Goal: Transaction & Acquisition: Purchase product/service

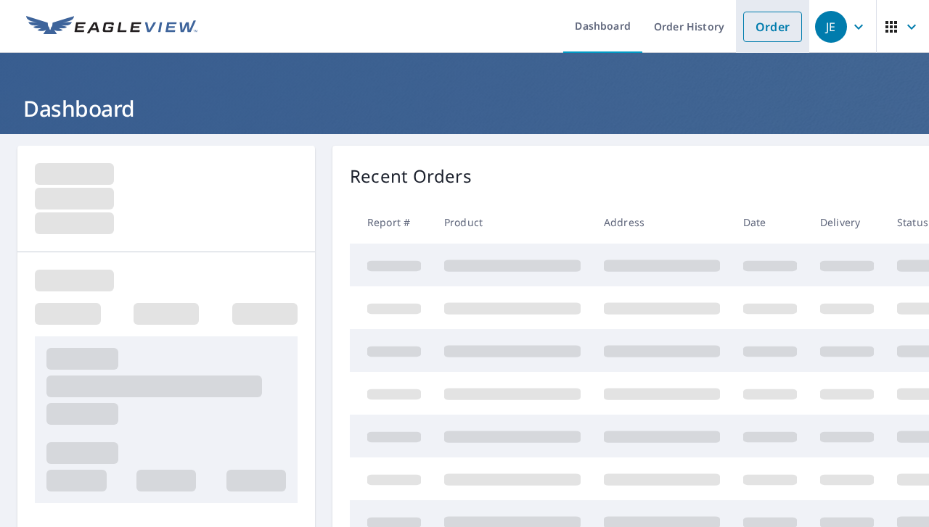
click at [766, 35] on link "Order" at bounding box center [772, 27] width 59 height 30
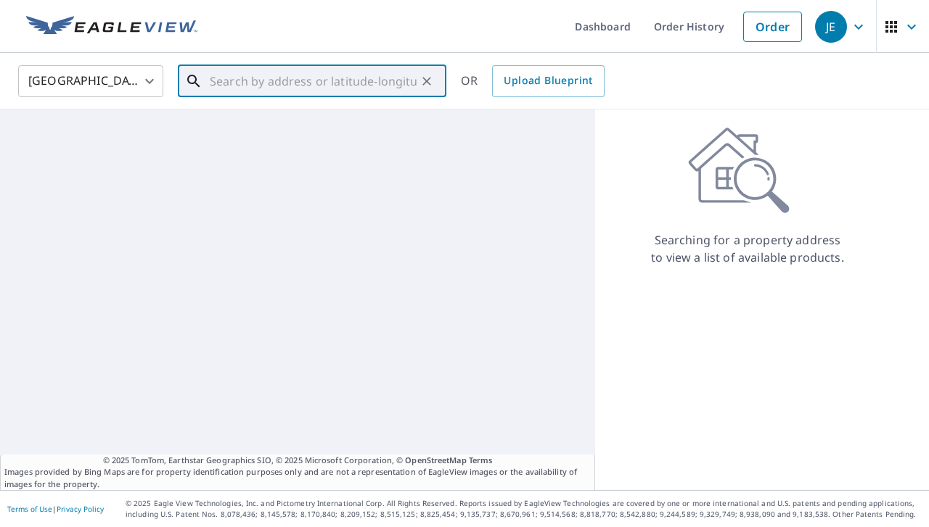
click at [289, 89] on input "text" at bounding box center [313, 81] width 207 height 41
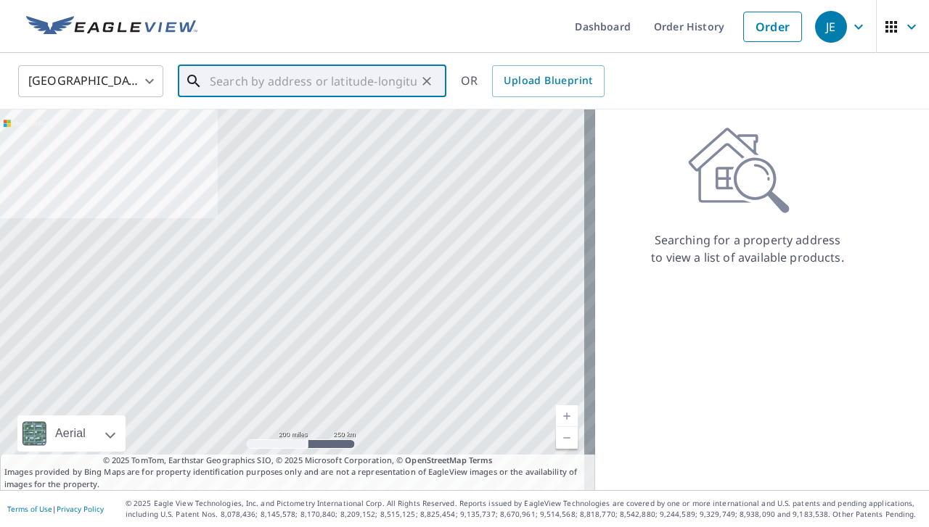
paste input "[STREET_ADDRESS]"
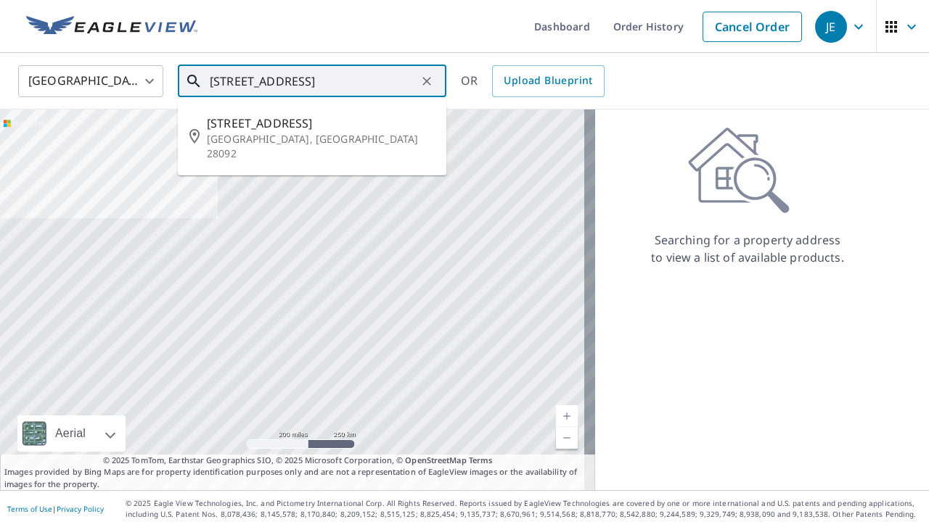
drag, startPoint x: 305, startPoint y: 79, endPoint x: 391, endPoint y: 85, distance: 86.5
click at [391, 85] on input "[STREET_ADDRESS]" at bounding box center [313, 81] width 207 height 41
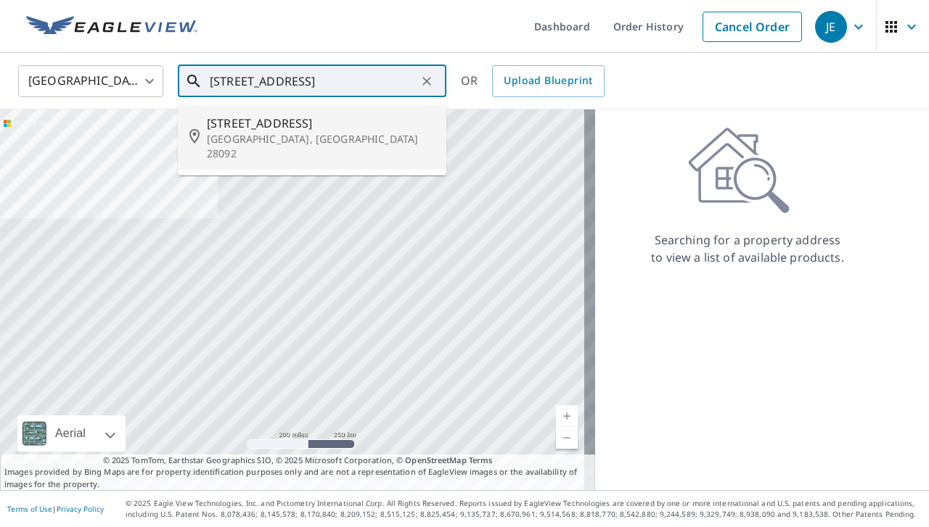
click at [306, 128] on span "[STREET_ADDRESS]" at bounding box center [321, 123] width 228 height 17
type input "[STREET_ADDRESS]"
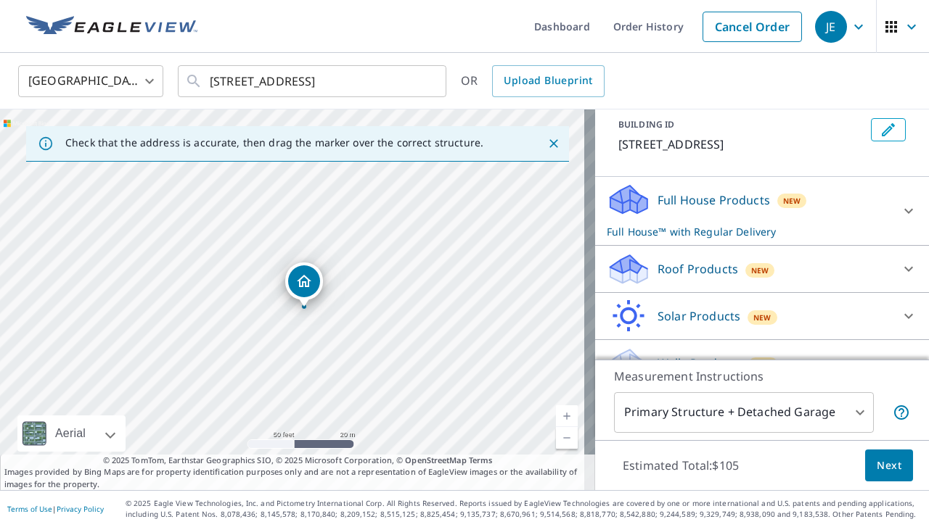
scroll to position [86, 0]
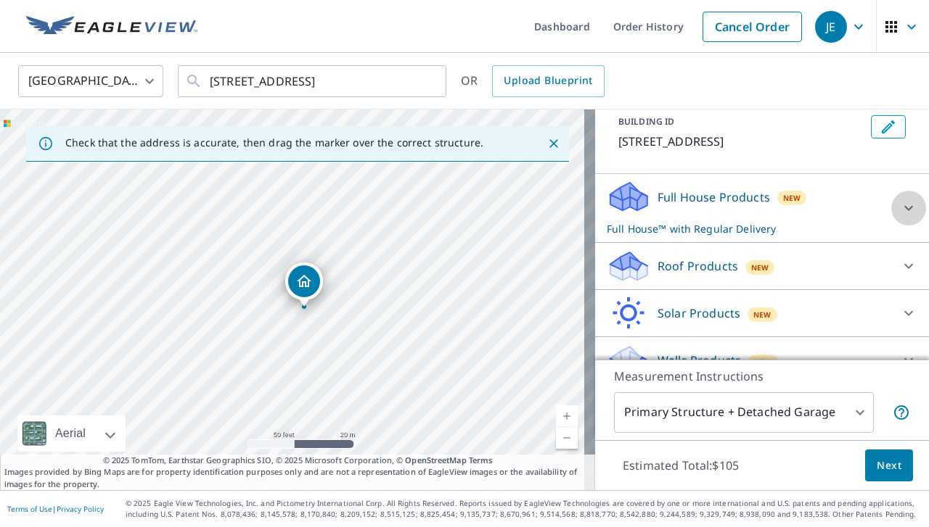
click at [900, 210] on icon at bounding box center [908, 208] width 17 height 17
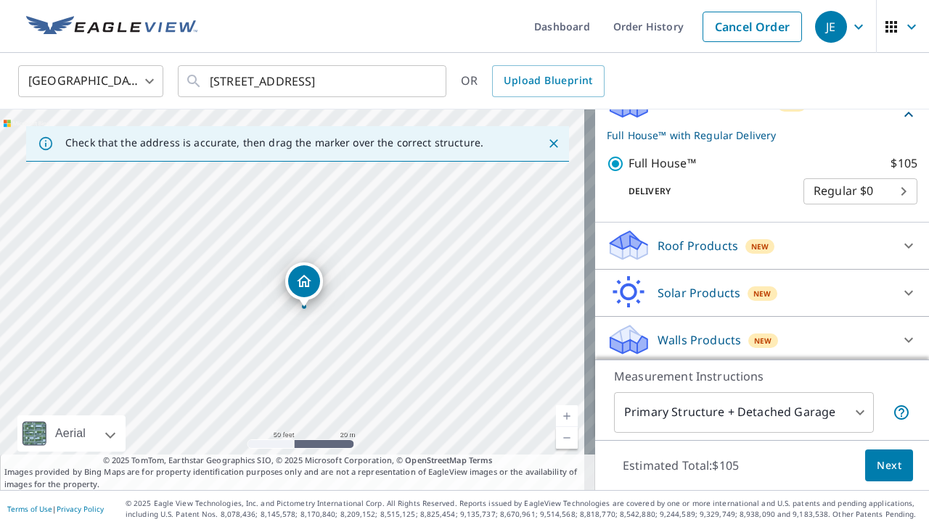
scroll to position [181, 0]
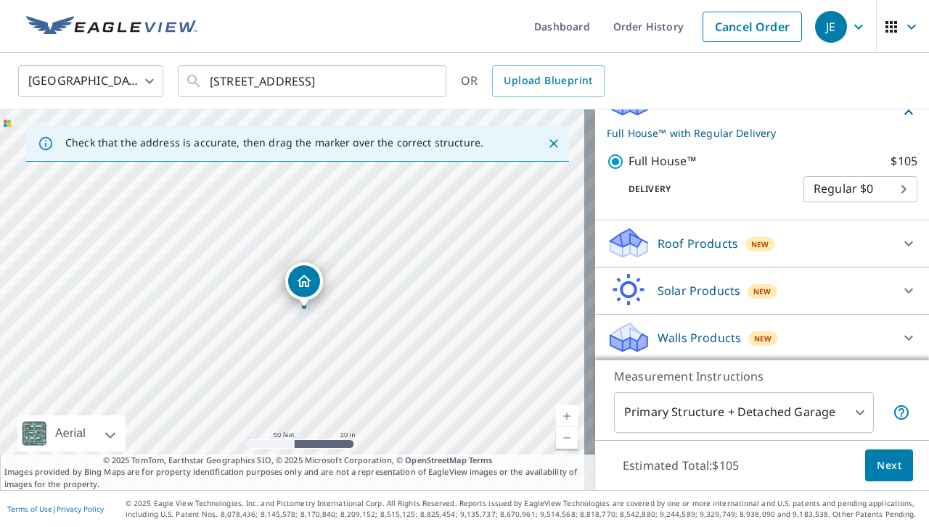
click at [900, 329] on icon at bounding box center [908, 337] width 17 height 17
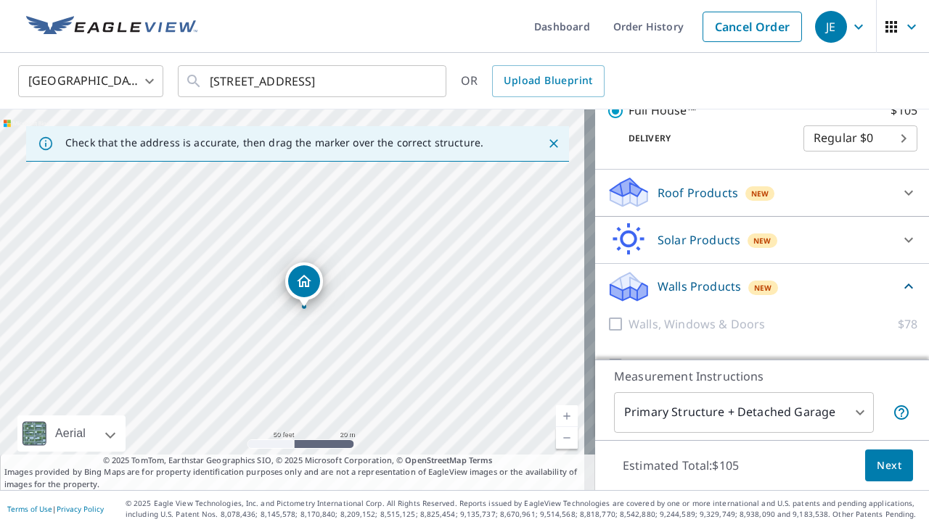
scroll to position [263, 0]
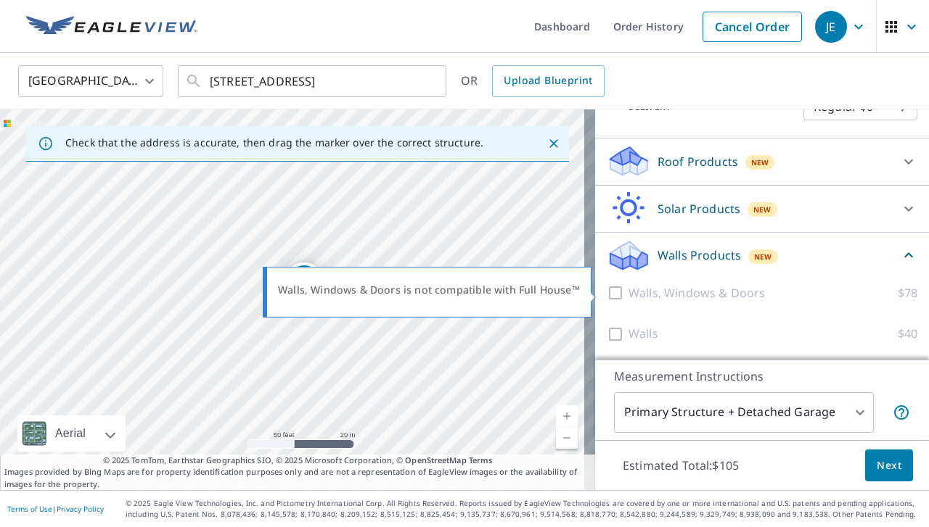
click at [607, 292] on div at bounding box center [618, 293] width 22 height 18
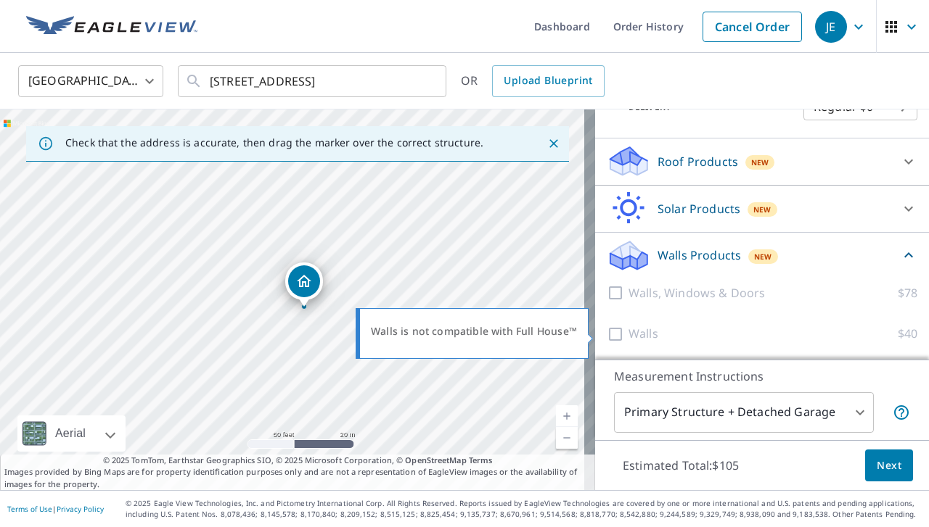
click at [607, 332] on div at bounding box center [618, 334] width 22 height 18
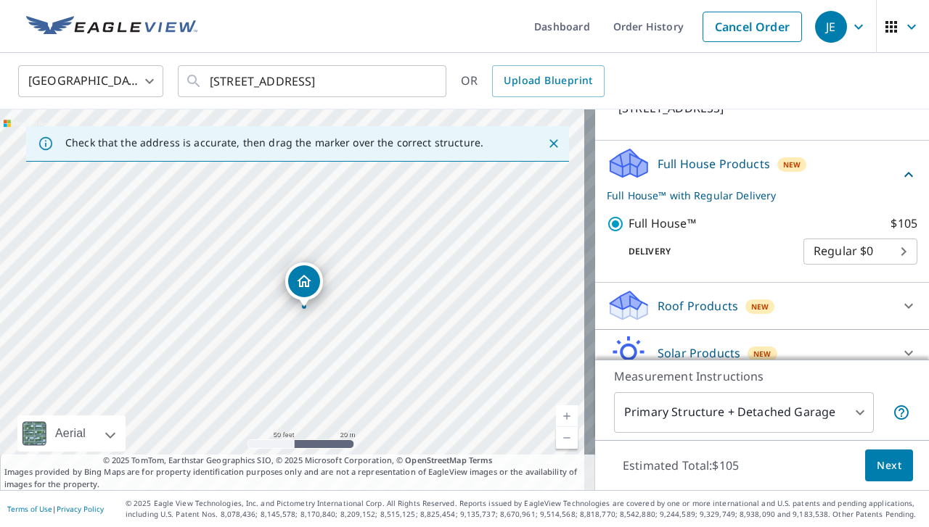
scroll to position [118, 0]
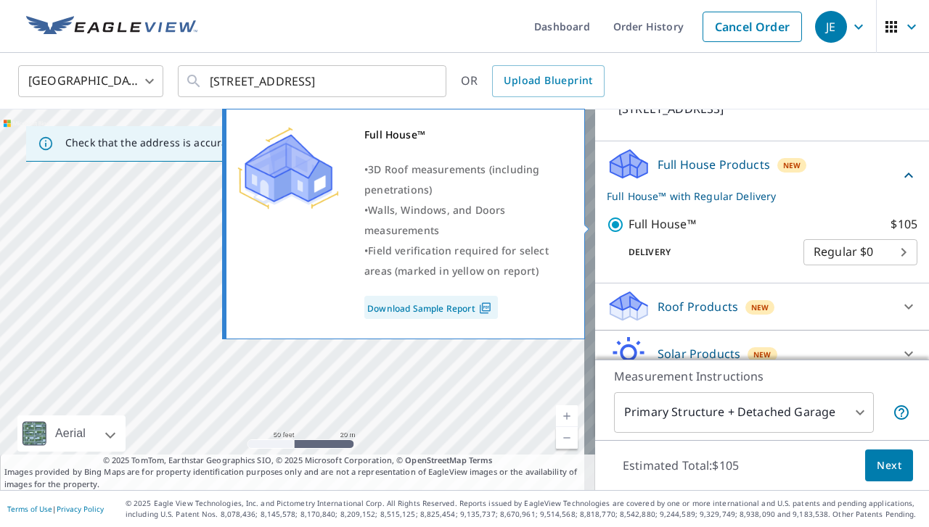
click at [607, 222] on input "Full House™ $105" at bounding box center [618, 224] width 22 height 17
checkbox input "false"
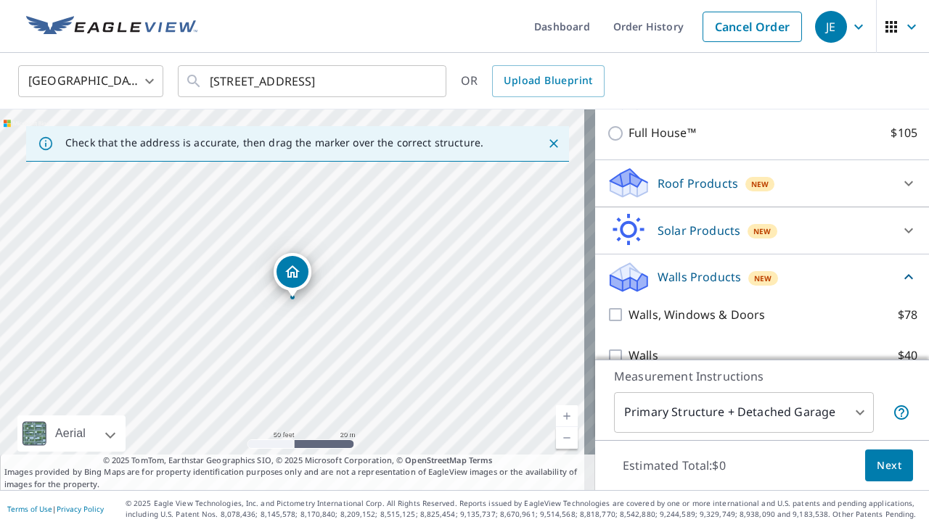
scroll to position [209, 0]
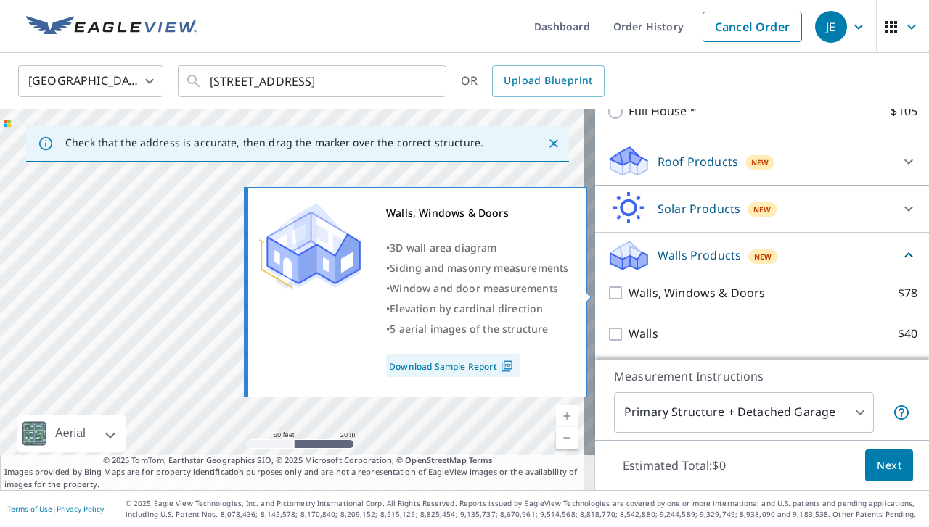
click at [607, 292] on input "Walls, Windows & Doors $78" at bounding box center [618, 292] width 22 height 17
checkbox input "true"
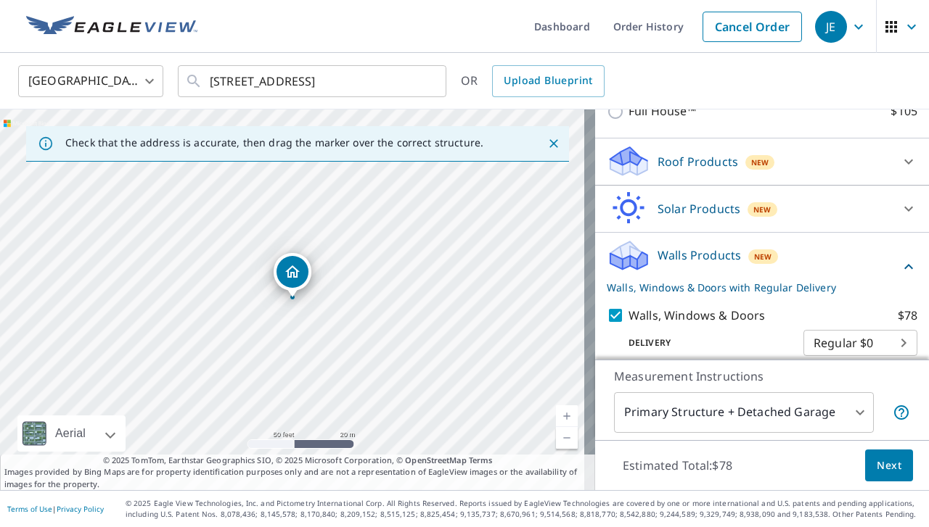
scroll to position [263, 0]
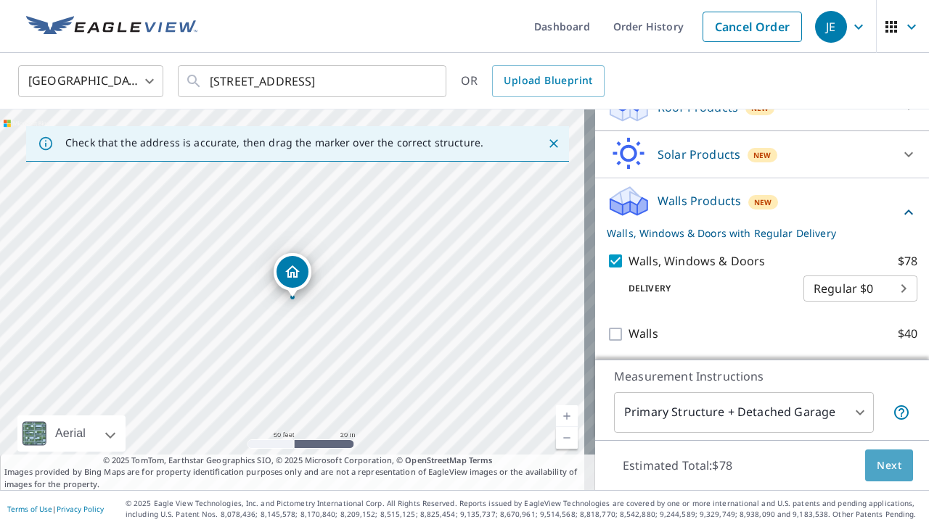
click at [878, 465] on span "Next" at bounding box center [888, 466] width 25 height 18
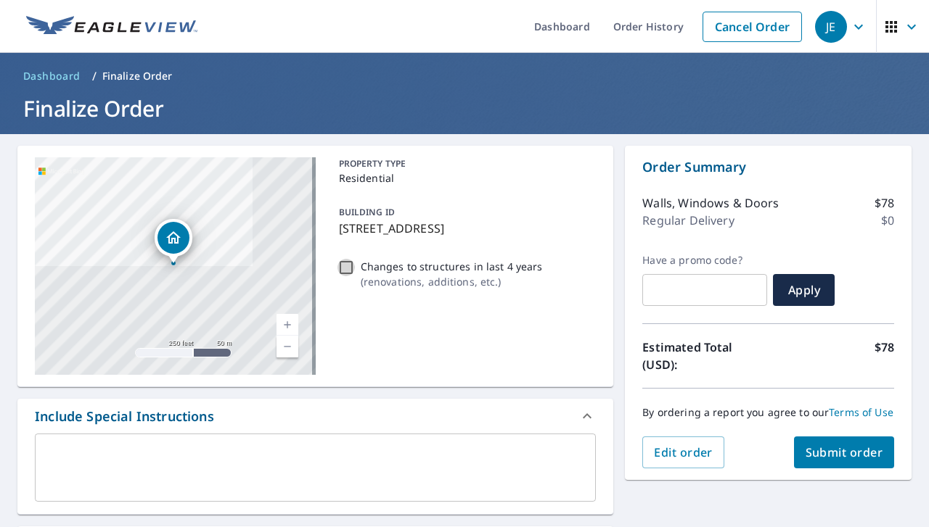
click at [342, 263] on input "Changes to structures in last 4 years ( renovations, additions, etc. )" at bounding box center [345, 267] width 17 height 17
checkbox input "true"
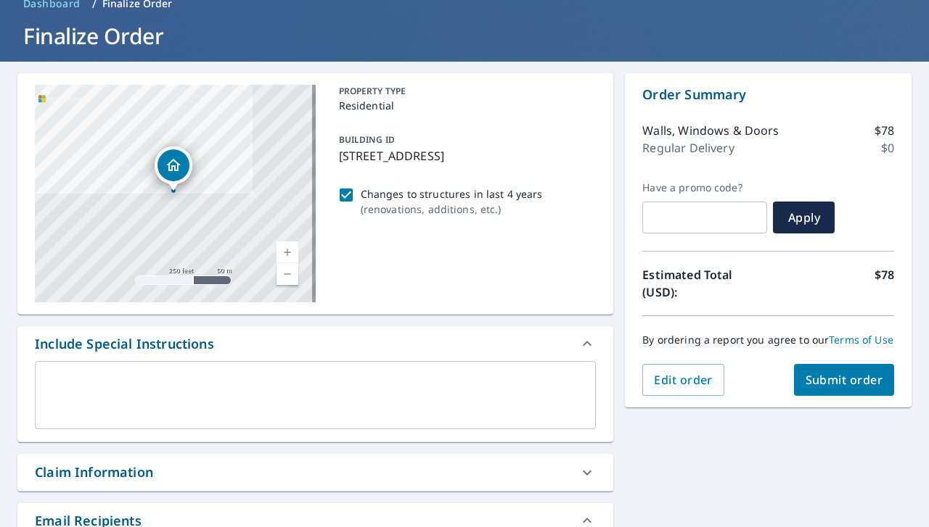
click at [276, 376] on textarea at bounding box center [315, 395] width 540 height 41
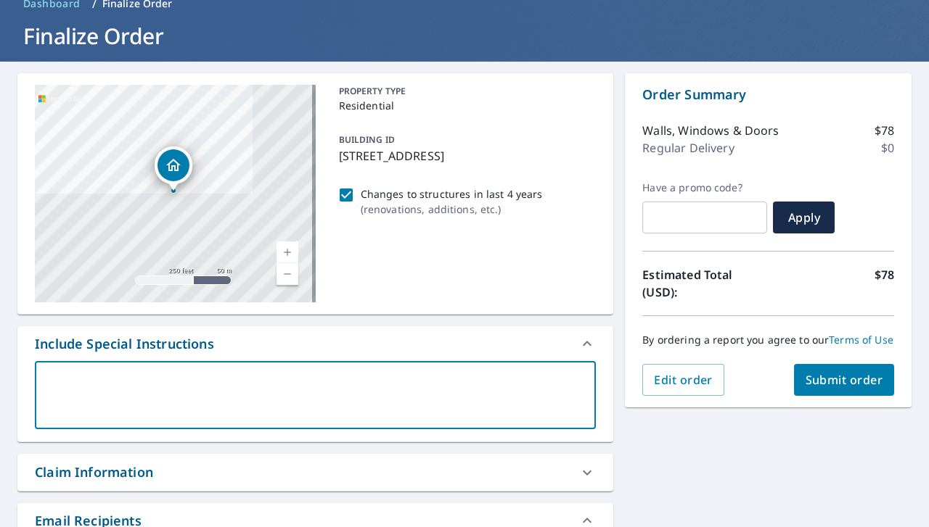
type textarea "A"
type textarea "x"
type textarea "Ad"
type textarea "x"
type textarea "Add"
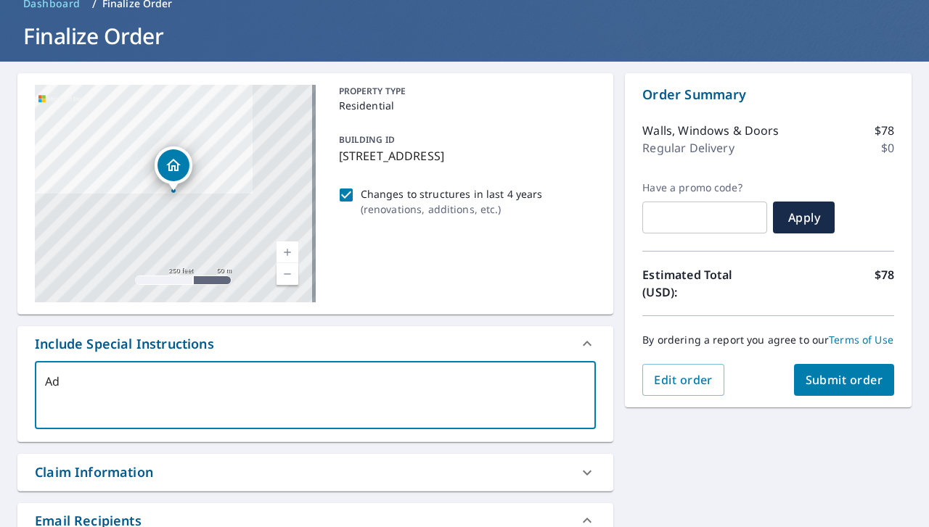
type textarea "x"
type textarea "Addin"
type textarea "x"
type textarea "Adding"
type textarea "x"
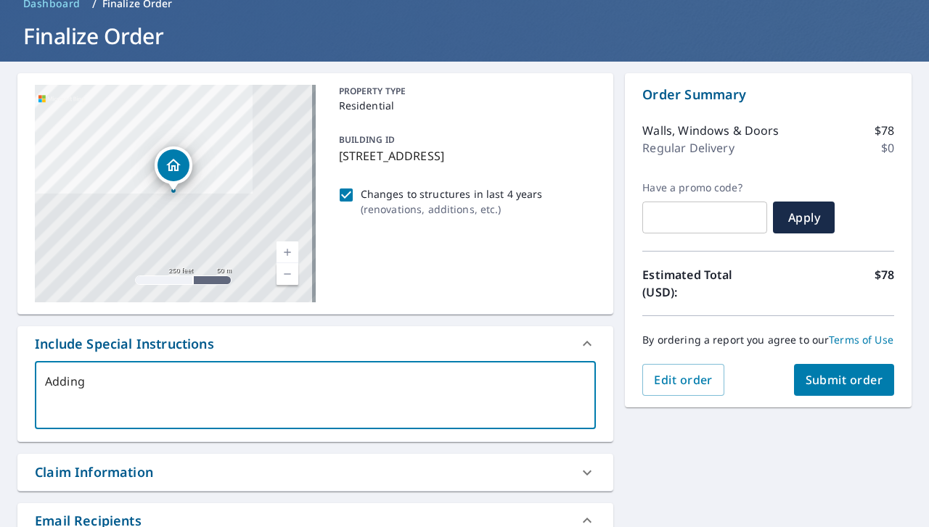
type textarea "Adding"
type textarea "x"
type textarea "Adding a"
type textarea "x"
type textarea "Adding a"
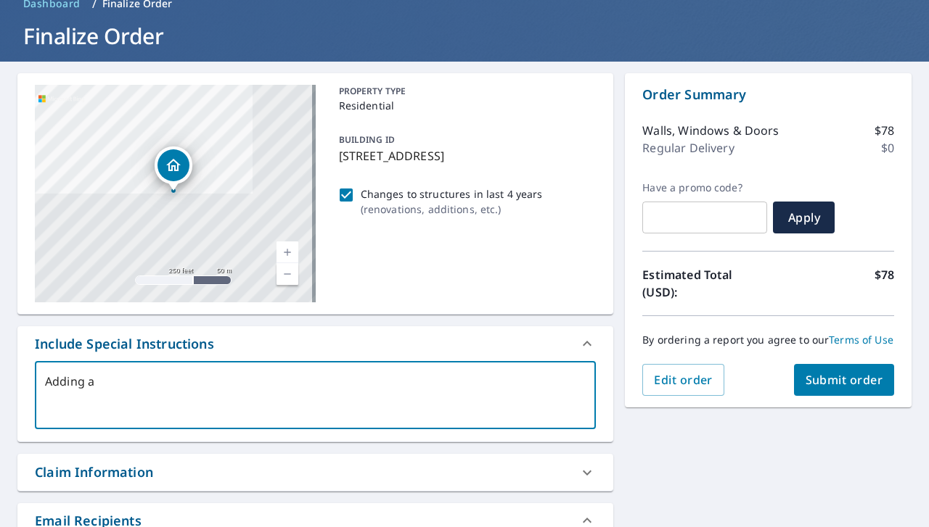
type textarea "x"
type textarea "Adding a g"
type textarea "x"
type textarea "Adding a ga"
type textarea "x"
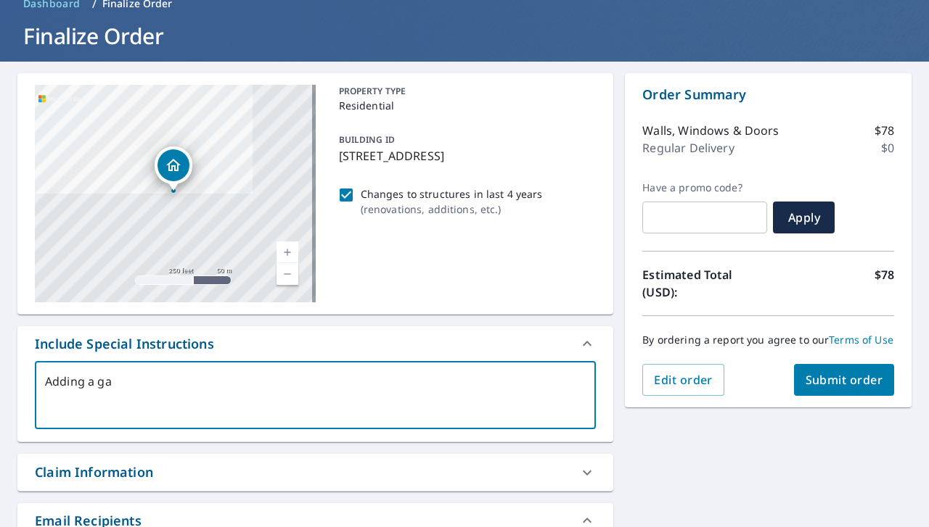
type textarea "Adding a gar"
type textarea "x"
type textarea "Adding a gara"
type textarea "x"
type textarea "Adding a garag"
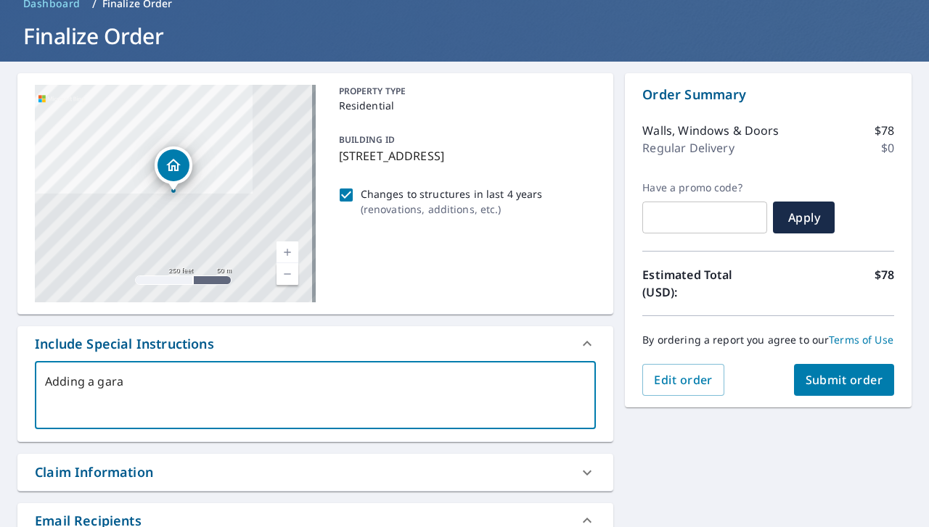
type textarea "x"
type textarea "Adding a garage"
type textarea "x"
type textarea "Adding a garage"
type textarea "x"
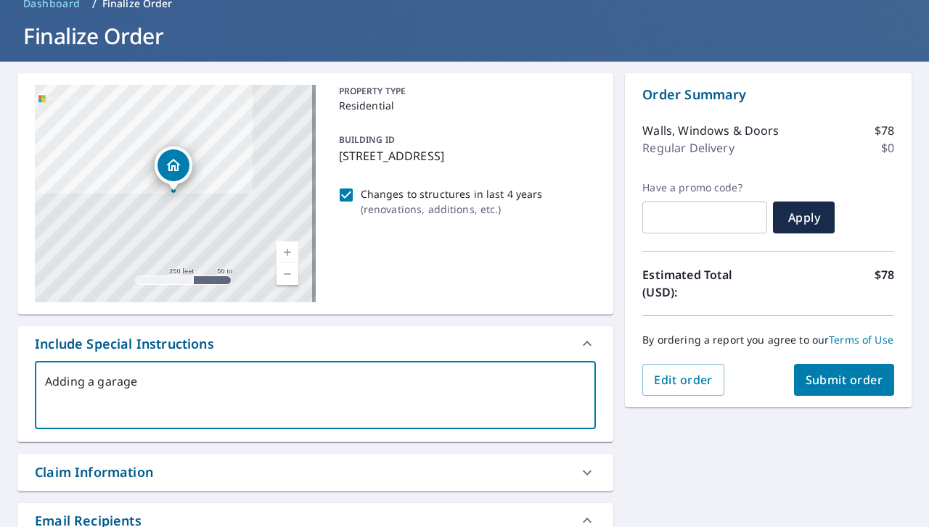
type textarea "Adding a garage t"
type textarea "x"
type textarea "Adding a garage to"
type textarea "x"
type textarea "Adding a garage to"
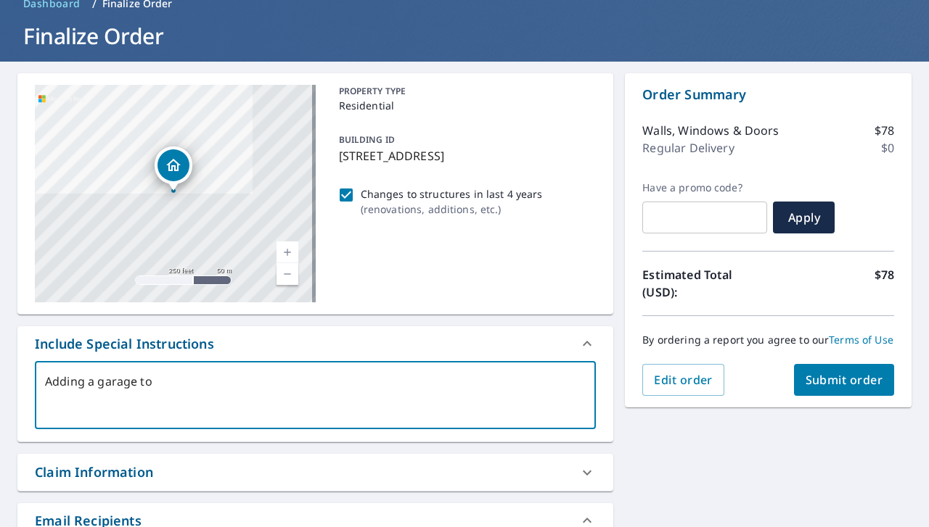
type textarea "x"
type textarea "Adding a garage to t"
type textarea "x"
type textarea "Adding a garage to th"
type textarea "x"
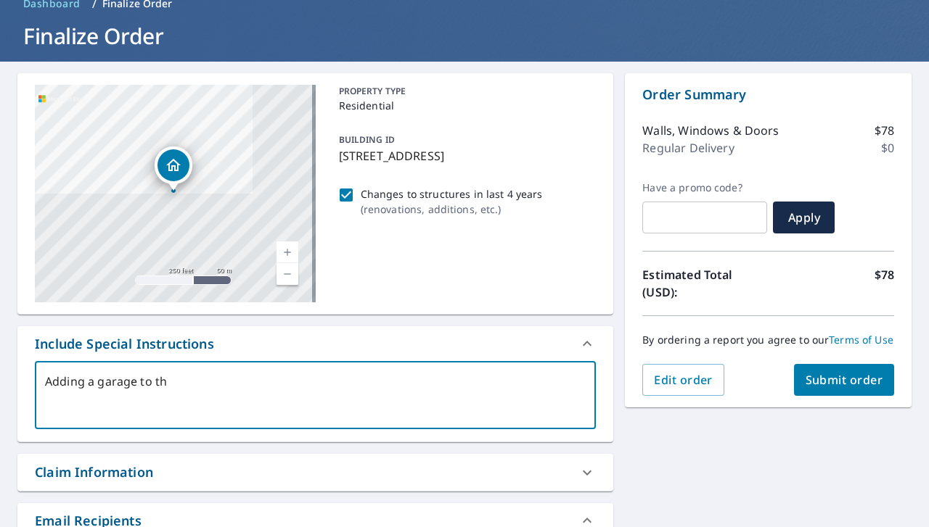
type textarea "Adding a garage to the"
type textarea "x"
type textarea "Adding a garage to the"
type textarea "x"
type textarea "Adding a garage to the t"
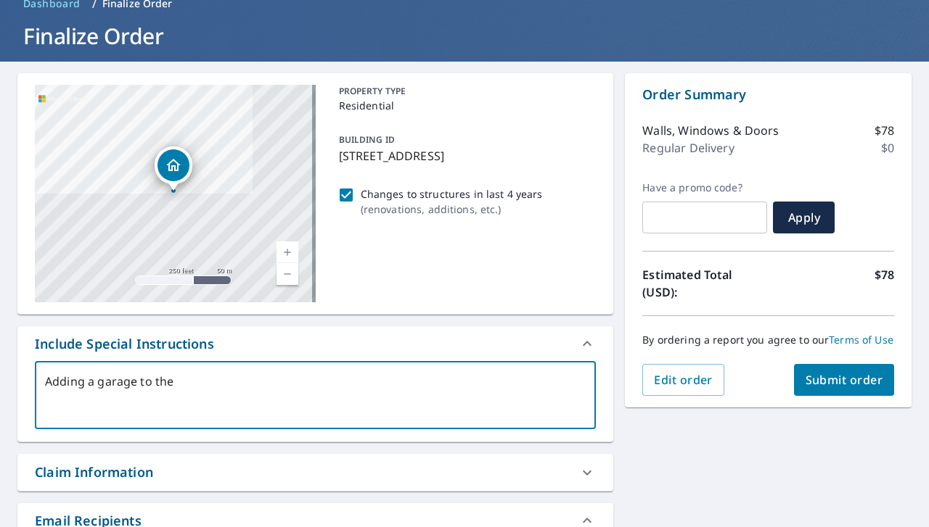
type textarea "x"
type textarea "Adding a garage to the tr"
type textarea "x"
type textarea "Adding a garage to the tru"
type textarea "x"
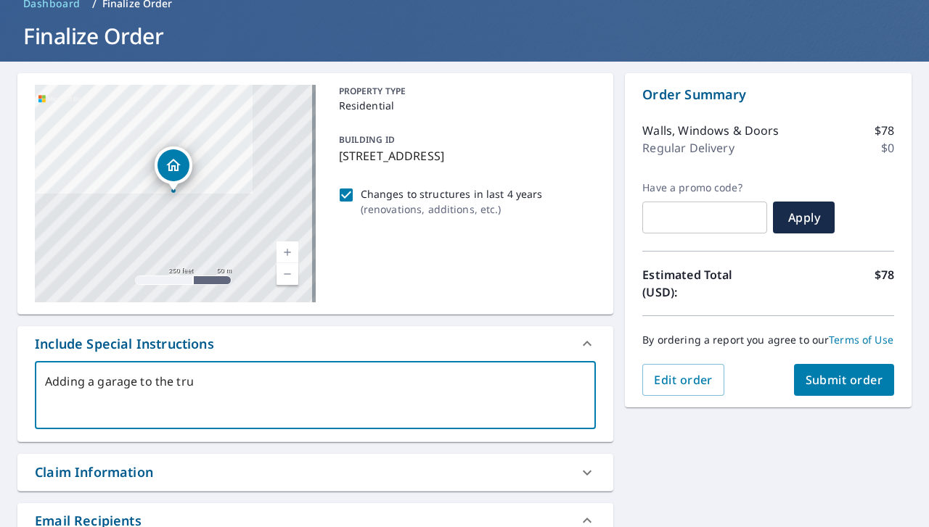
type textarea "Adding a garage to the truc"
type textarea "x"
type textarea "Adding a garage to the truct"
type textarea "x"
type textarea "Adding a garage to the tructu"
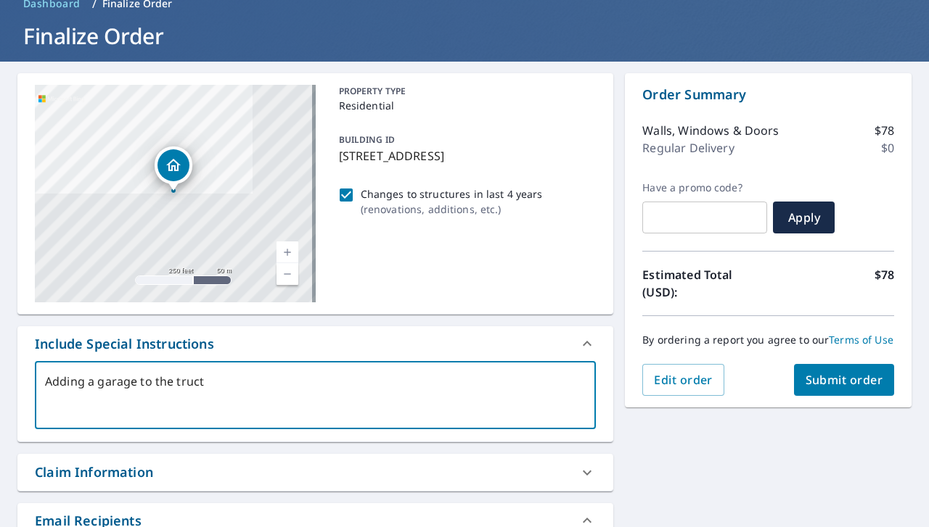
type textarea "x"
type textarea "Adding a garage to the tructur"
type textarea "x"
type textarea "Adding a garage to the tructure"
type textarea "x"
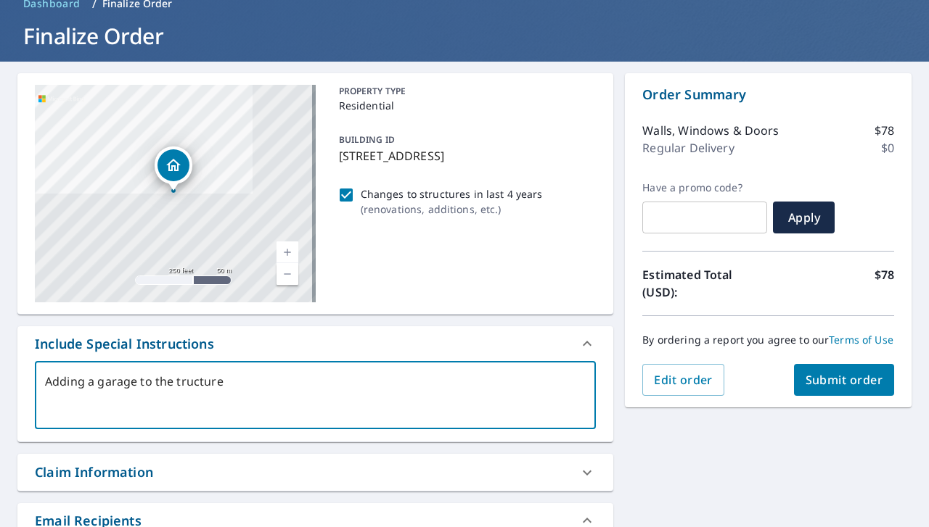
type textarea "Adding a garage to the structure"
type textarea "x"
type textarea "Adding a garage to the structure"
type textarea "x"
type textarea "Adding a garage to the structure c"
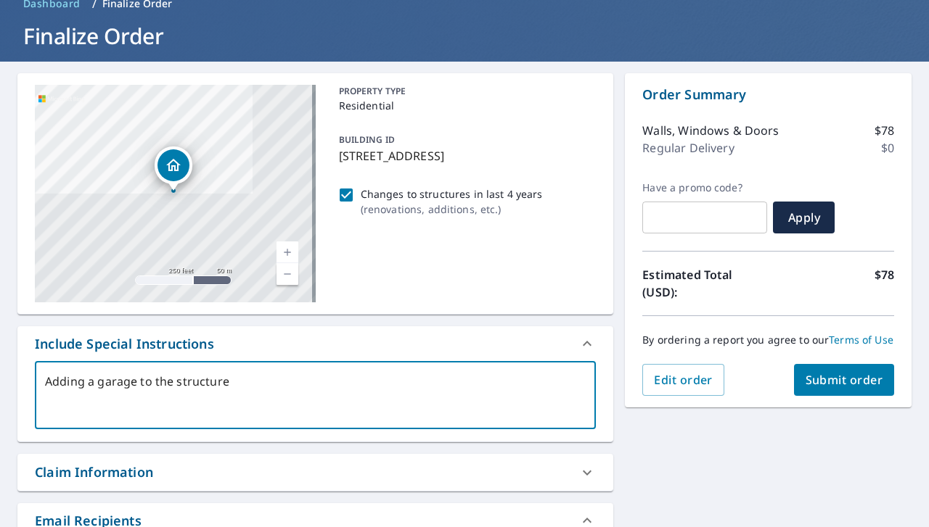
type textarea "x"
type textarea "Adding a garage to the structure cu"
type textarea "x"
type textarea "Adding a garage to the structure cur"
type textarea "x"
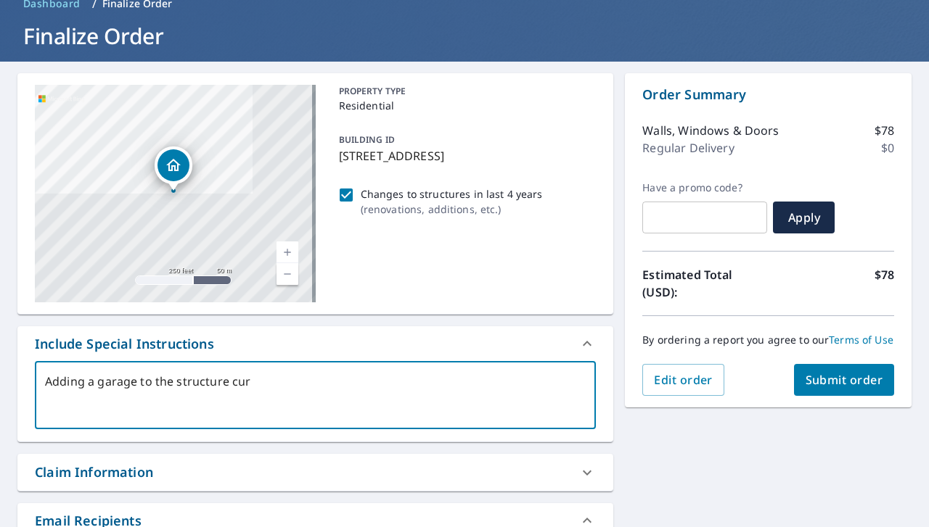
type textarea "Adding a garage to the structure curr"
type textarea "x"
type textarea "Adding a garage to the structure curre"
type textarea "x"
type textarea "Adding a garage to the structure curren"
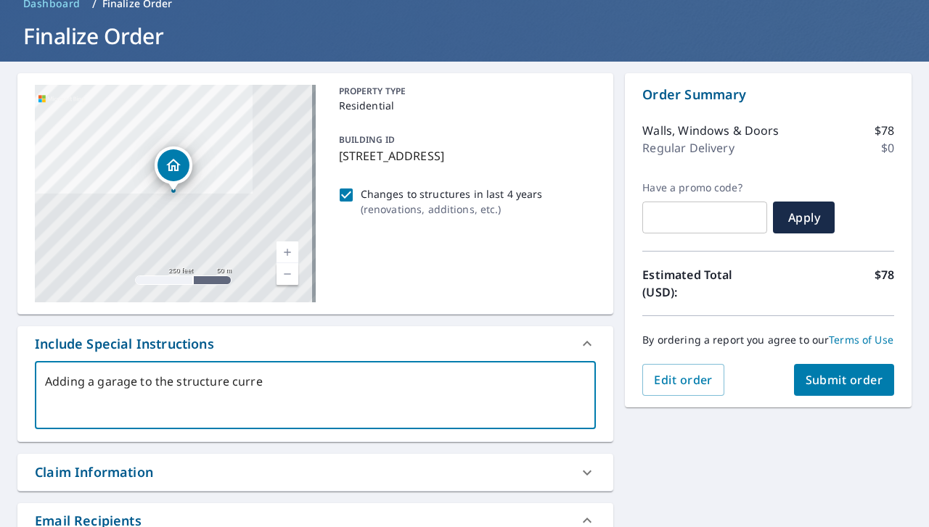
type textarea "x"
type textarea "Adding a garage to the structure current"
type textarea "x"
type textarea "Adding a garage to the structure currentl"
type textarea "x"
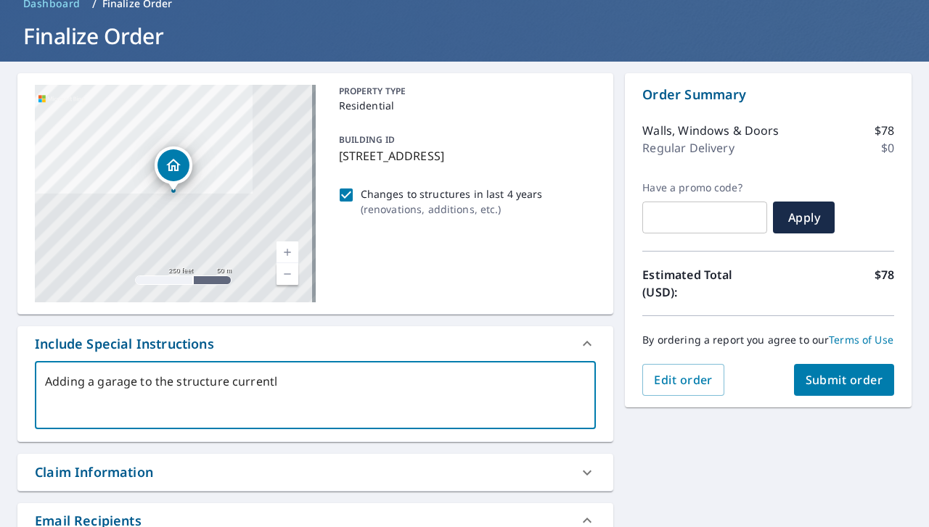
type textarea "Adding a garage to the structure currently"
type textarea "x"
type textarea "Adding a garage to the structure currently"
click at [850, 388] on span "Submit order" at bounding box center [844, 380] width 78 height 16
type textarea "x"
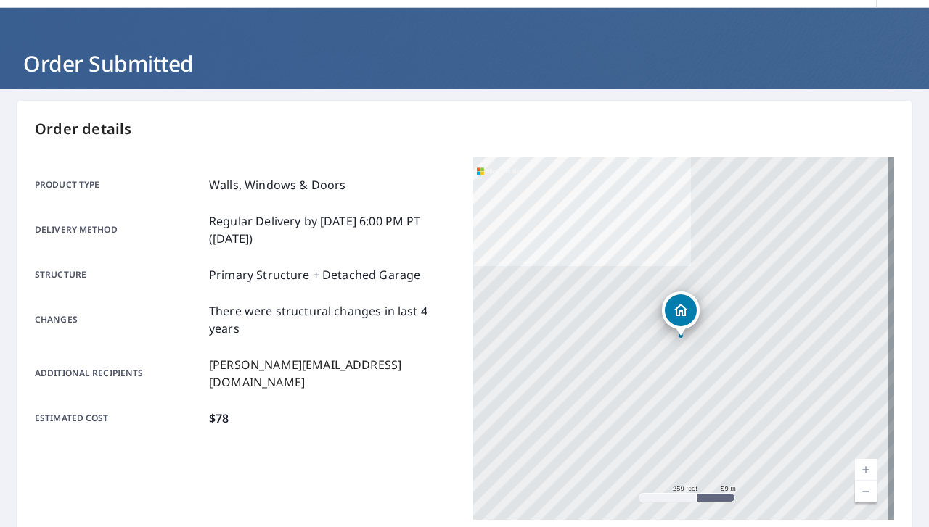
scroll to position [35, 0]
